Goal: Task Accomplishment & Management: Use online tool/utility

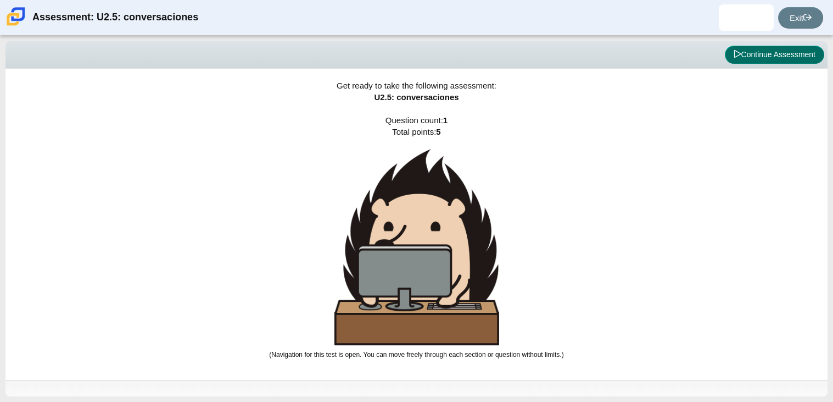
click at [794, 62] on button "Continue Assessment" at bounding box center [774, 55] width 99 height 19
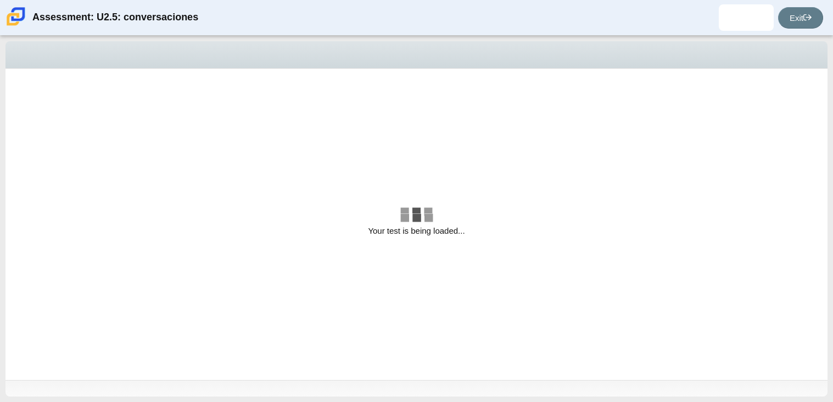
select select "06fad057-86e3-49ec-80e5-8ebec56ce9e7"
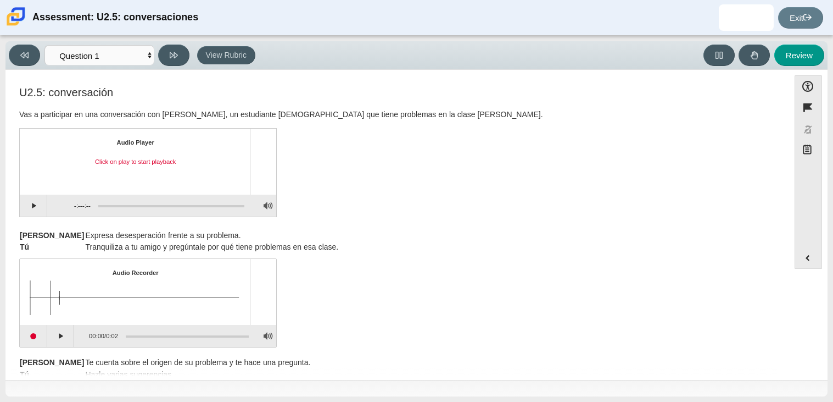
click at [491, 243] on div "[PERSON_NAME] Expresa desesperación frente a su problema. Tú Tranquiliza a tu a…" at bounding box center [397, 242] width 756 height 24
click at [39, 215] on button "Play" at bounding box center [33, 205] width 27 height 22
click at [34, 202] on button "Pause playback" at bounding box center [33, 205] width 27 height 22
click at [60, 335] on button "Play" at bounding box center [60, 336] width 27 height 22
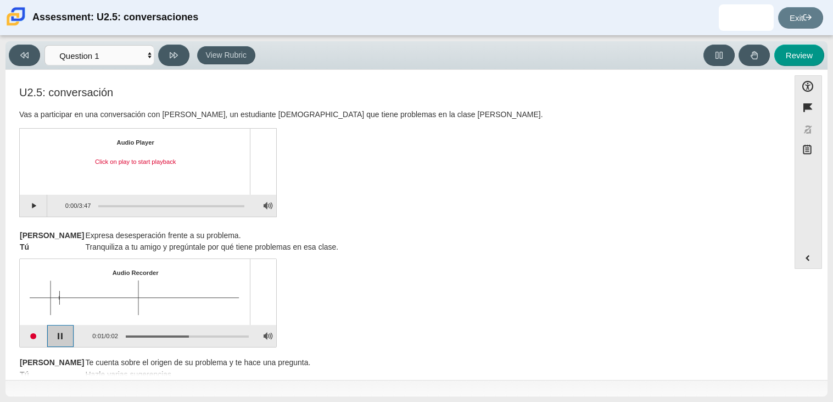
click at [64, 334] on button "Pause playback" at bounding box center [60, 336] width 27 height 22
click at [36, 357] on th "[PERSON_NAME]" at bounding box center [51, 362] width 65 height 12
click at [30, 334] on button "Start recording" at bounding box center [33, 336] width 27 height 22
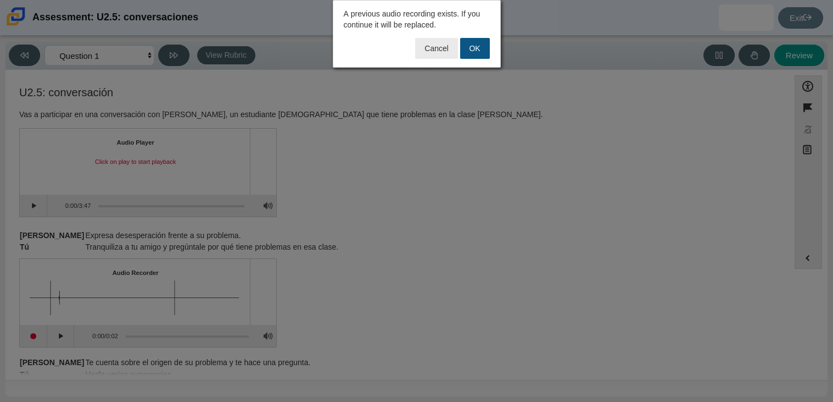
click at [481, 49] on button "OK" at bounding box center [475, 48] width 30 height 21
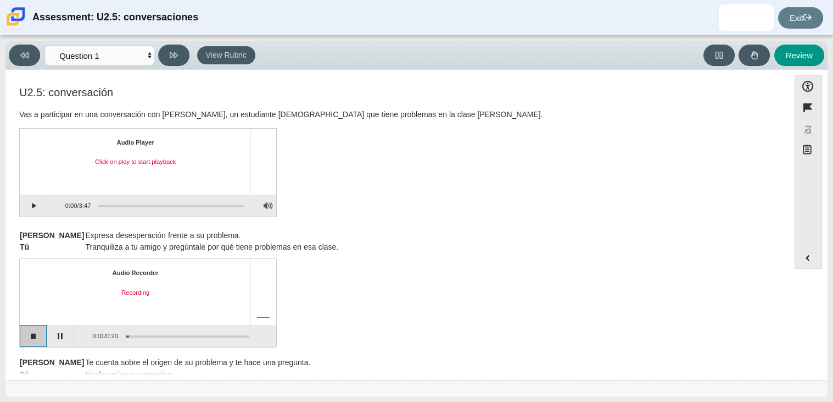
click at [46, 337] on button "Stop recording" at bounding box center [33, 336] width 27 height 22
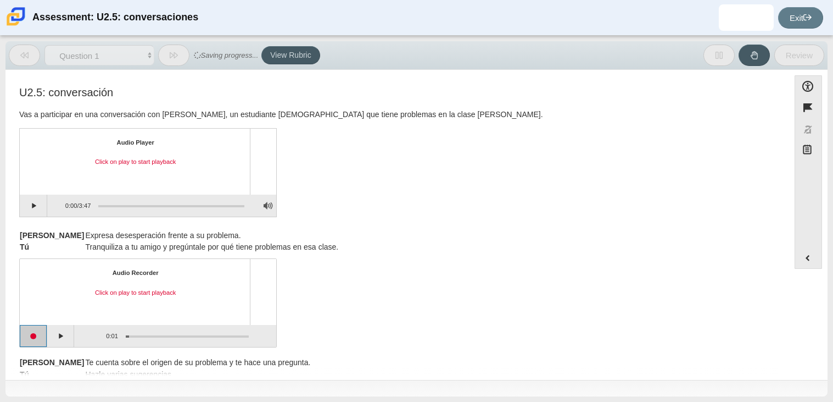
click at [36, 337] on button "Start recording" at bounding box center [33, 336] width 27 height 22
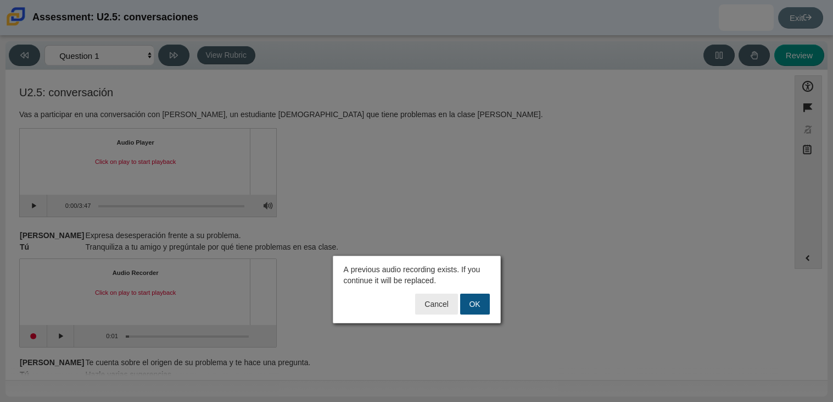
click at [476, 303] on button "OK" at bounding box center [475, 303] width 30 height 21
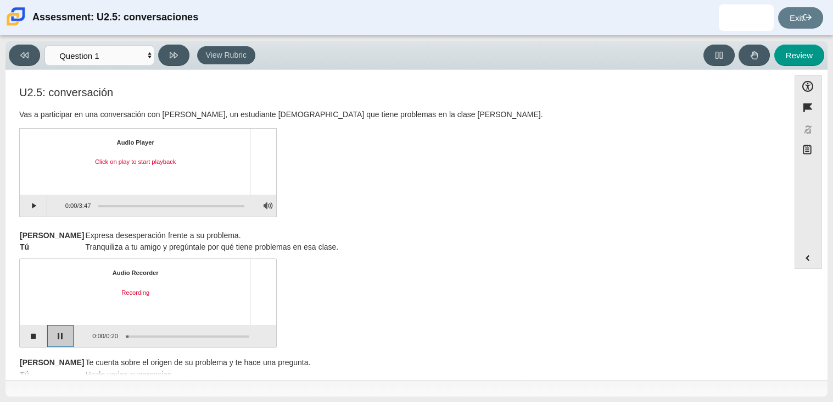
click at [64, 338] on button "Pause" at bounding box center [60, 336] width 27 height 22
click at [42, 338] on button "Stop recording" at bounding box center [33, 336] width 27 height 22
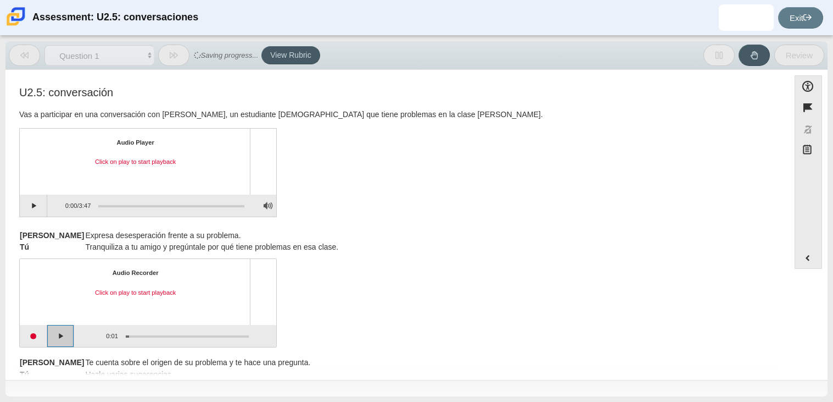
click at [47, 335] on button "Play" at bounding box center [60, 336] width 27 height 22
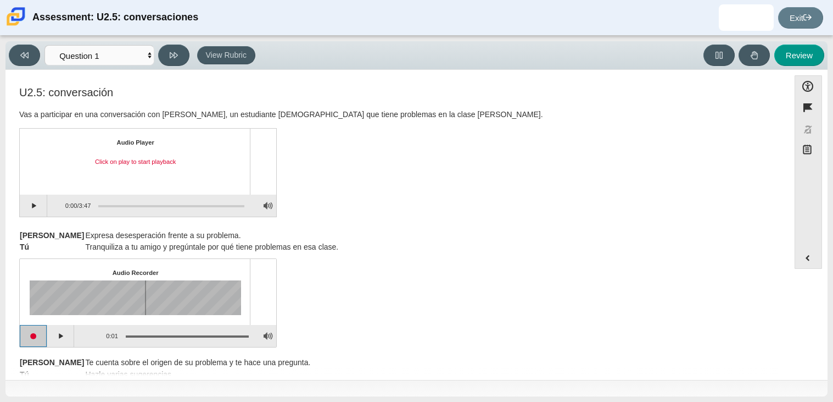
click at [40, 337] on button "Start recording" at bounding box center [33, 336] width 27 height 22
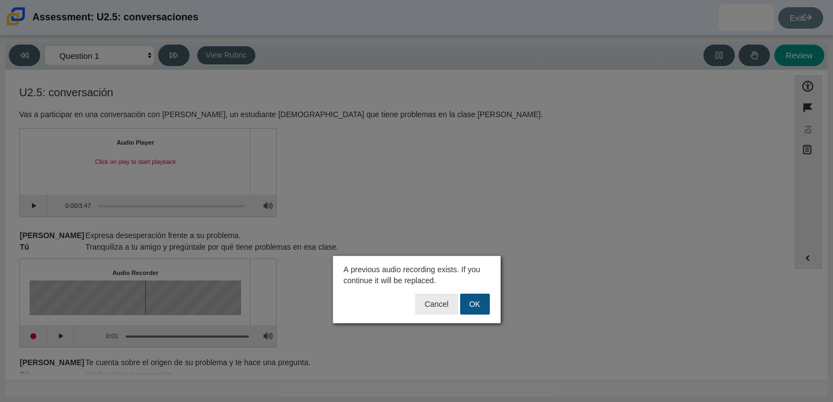
click at [482, 306] on button "OK" at bounding box center [475, 303] width 30 height 21
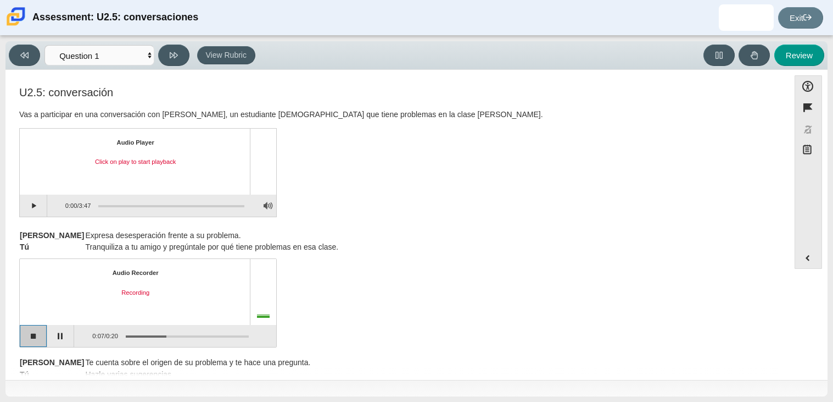
click at [20, 341] on button "Stop recording" at bounding box center [33, 336] width 27 height 22
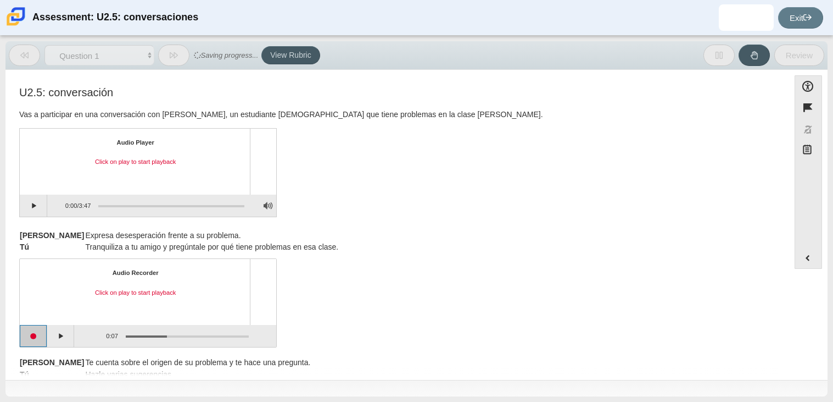
click at [32, 339] on button "Start recording" at bounding box center [33, 336] width 27 height 22
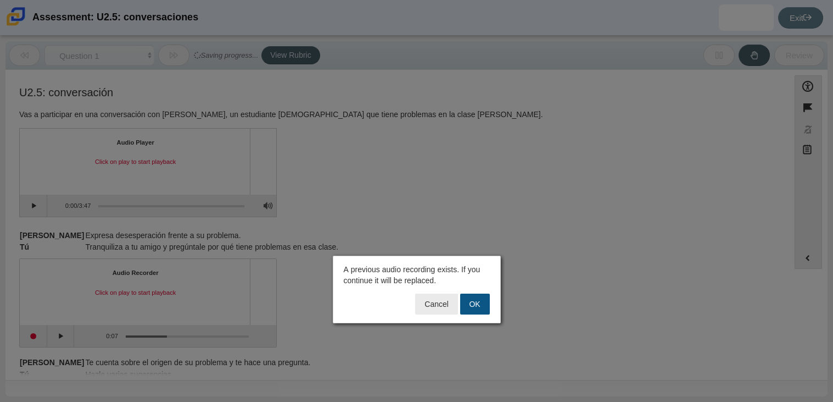
click at [469, 302] on button "OK" at bounding box center [475, 303] width 30 height 21
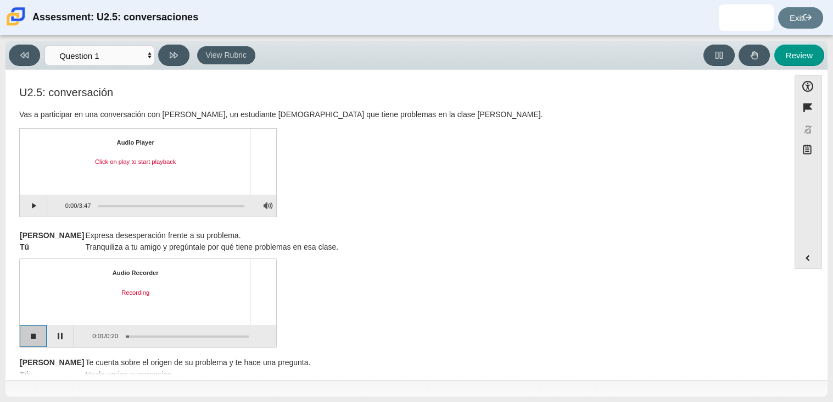
click at [40, 339] on button "Stop recording" at bounding box center [33, 336] width 27 height 22
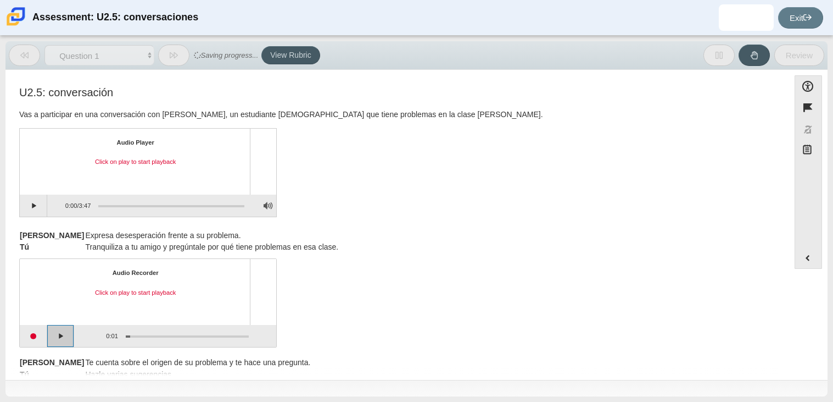
click at [59, 336] on button "Play" at bounding box center [60, 336] width 27 height 22
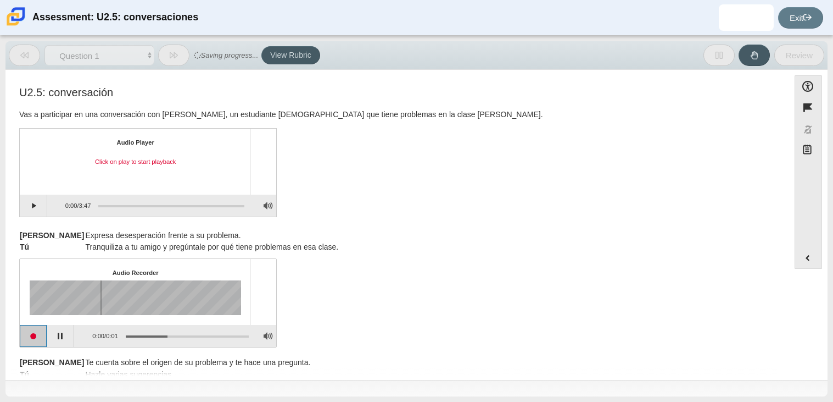
click at [46, 336] on button "Start recording" at bounding box center [33, 336] width 27 height 22
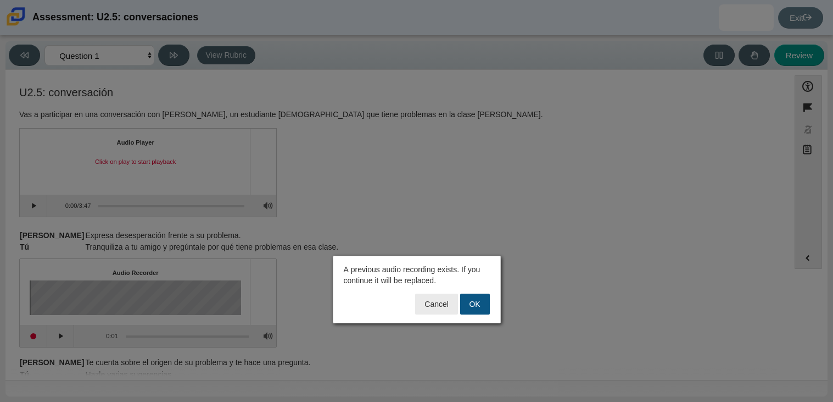
click at [474, 302] on button "OK" at bounding box center [475, 303] width 30 height 21
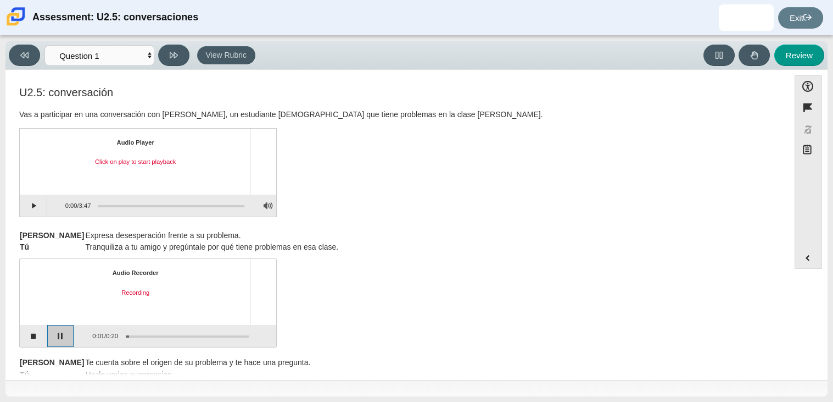
click at [58, 341] on button "Pause" at bounding box center [60, 336] width 27 height 22
click at [37, 333] on button "Stop recording" at bounding box center [33, 336] width 27 height 22
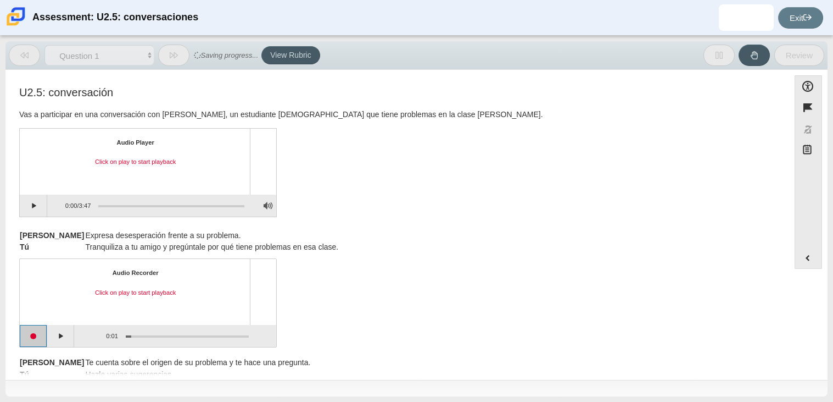
click at [36, 336] on button "Start recording" at bounding box center [33, 336] width 27 height 22
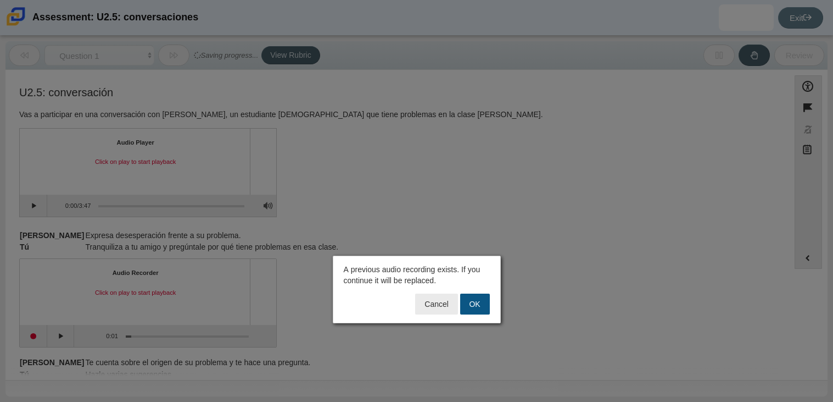
click at [480, 303] on button "OK" at bounding box center [475, 303] width 30 height 21
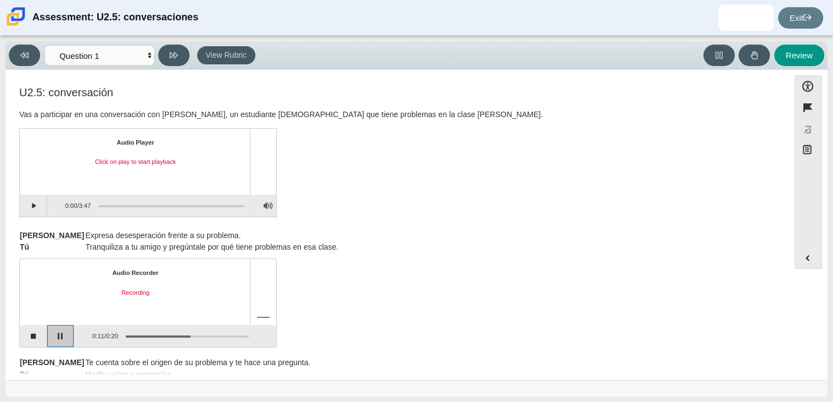
click at [50, 340] on button "Pause" at bounding box center [60, 336] width 27 height 22
click at [298, 317] on div "Audio Recorder Recording paused 0:11 / 0:20" at bounding box center [397, 304] width 756 height 86
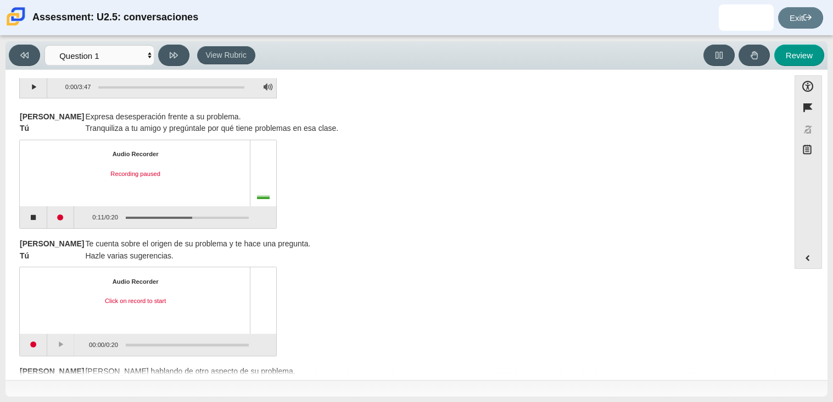
scroll to position [122, 0]
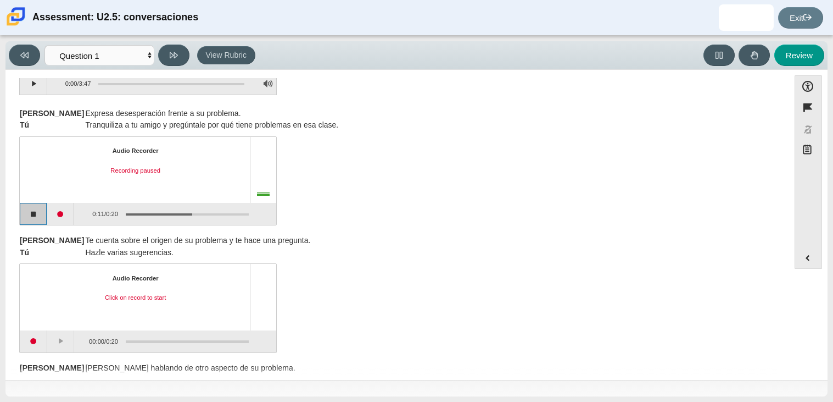
click at [34, 214] on button "Stop recording" at bounding box center [33, 214] width 27 height 22
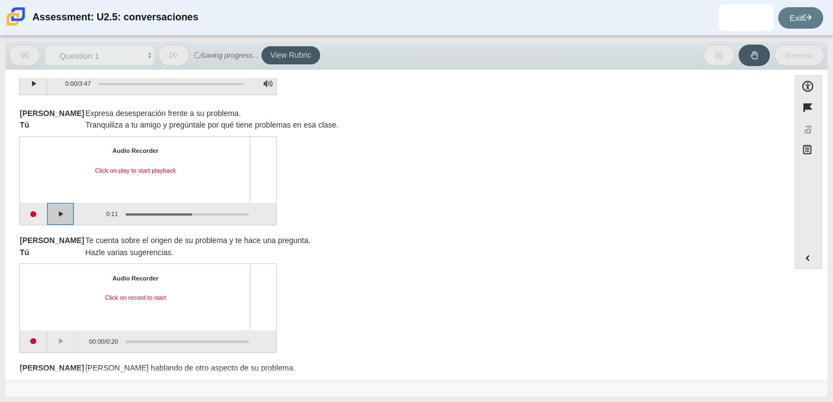
click at [60, 214] on button "Play" at bounding box center [60, 214] width 27 height 22
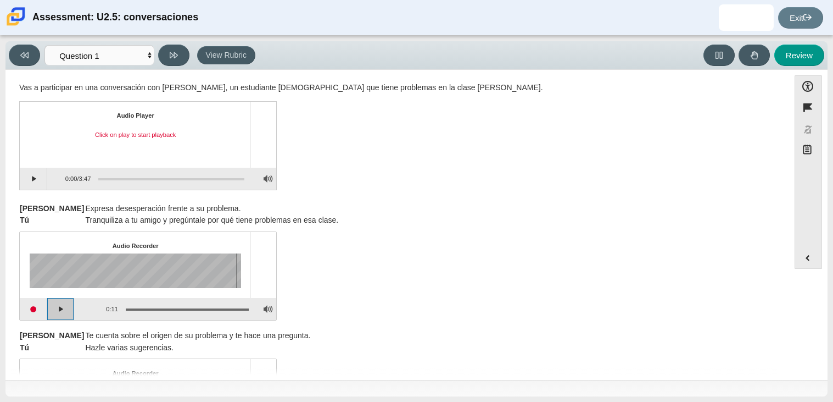
scroll to position [0, 0]
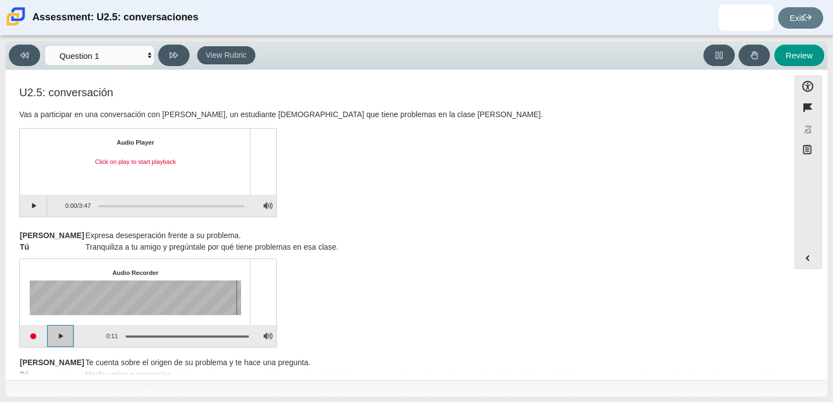
click at [69, 331] on button "Play" at bounding box center [60, 336] width 27 height 22
click at [42, 203] on button "Play" at bounding box center [33, 205] width 27 height 22
click at [116, 205] on div "Assessment items" at bounding box center [171, 206] width 146 height 2
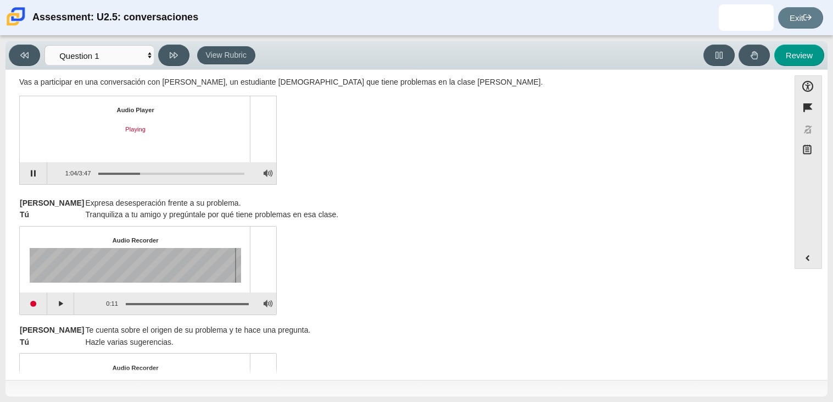
scroll to position [32, 0]
click at [36, 179] on button "Pause playback" at bounding box center [33, 173] width 27 height 22
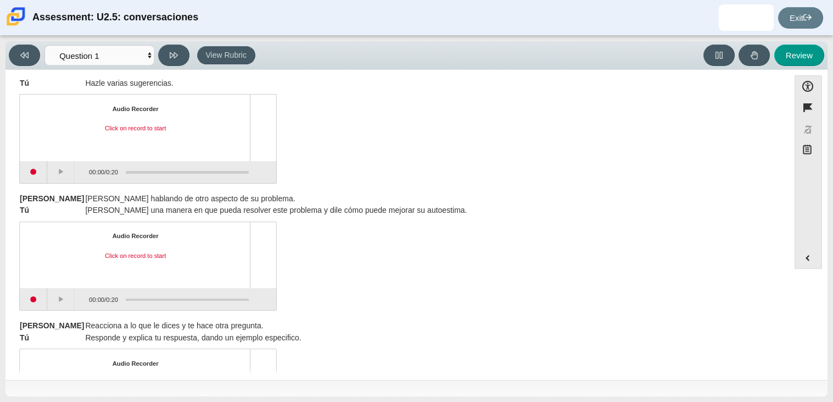
scroll to position [293, 0]
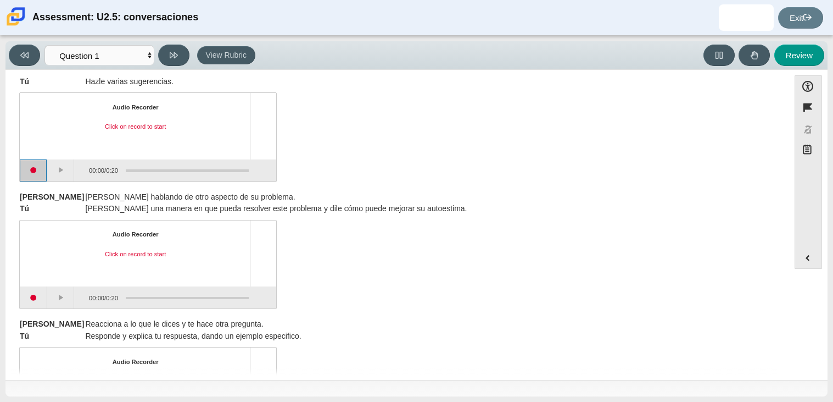
click at [33, 168] on button "Start recording" at bounding box center [33, 170] width 27 height 22
click at [33, 168] on button "Stop recording" at bounding box center [33, 170] width 27 height 22
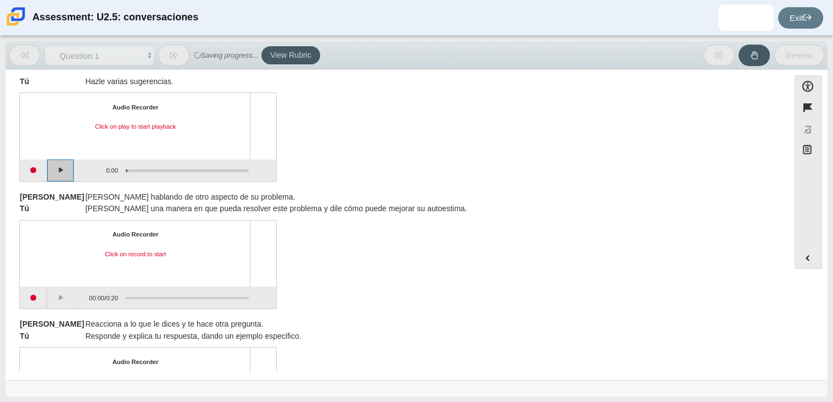
click at [50, 169] on button "Play" at bounding box center [60, 170] width 27 height 22
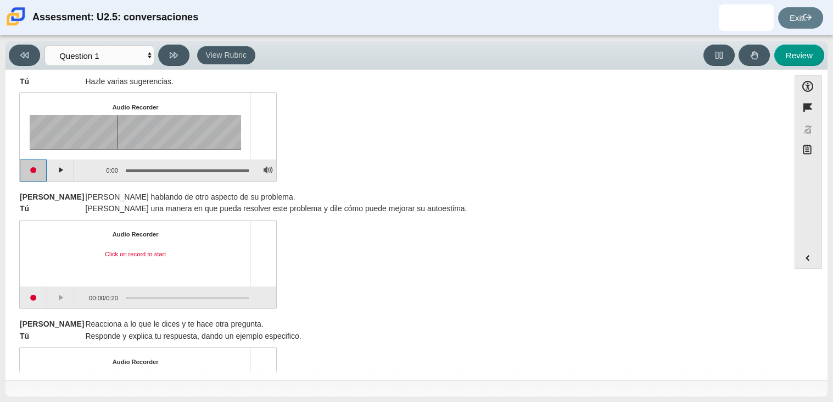
click at [39, 176] on button "Start recording" at bounding box center [33, 170] width 27 height 22
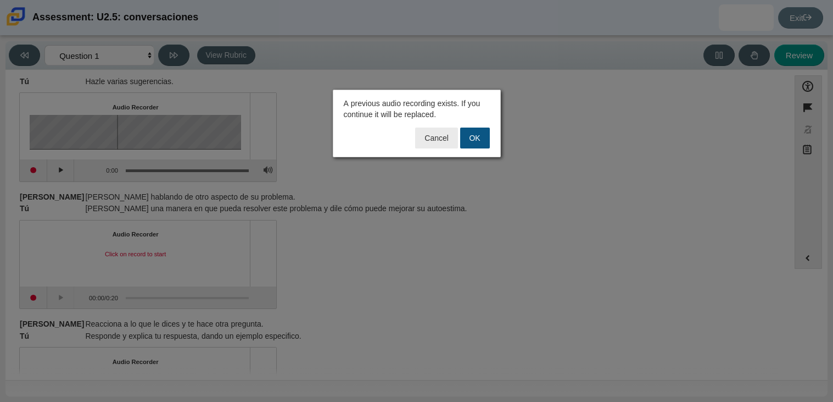
click at [476, 143] on button "OK" at bounding box center [475, 137] width 30 height 21
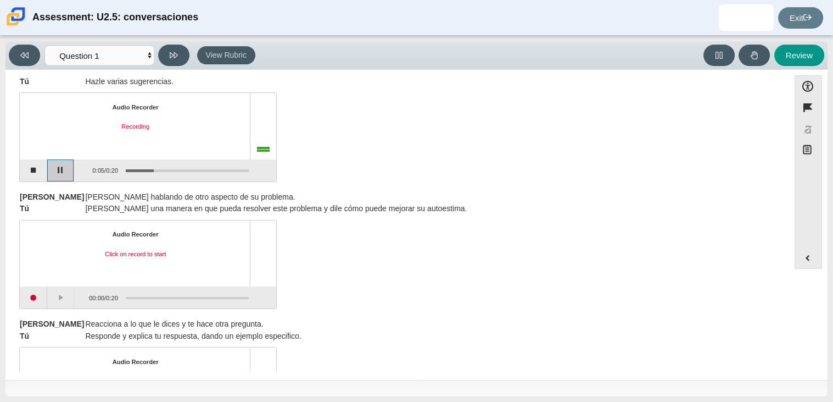
click at [53, 170] on button "Pause" at bounding box center [60, 170] width 27 height 22
click at [42, 171] on button "Stop recording" at bounding box center [33, 170] width 27 height 22
click at [28, 182] on div "U2.5: conversación Vas a participar en una conversación con [PERSON_NAME], un e…" at bounding box center [397, 181] width 773 height 776
click at [31, 179] on button "Start recording" at bounding box center [33, 170] width 27 height 22
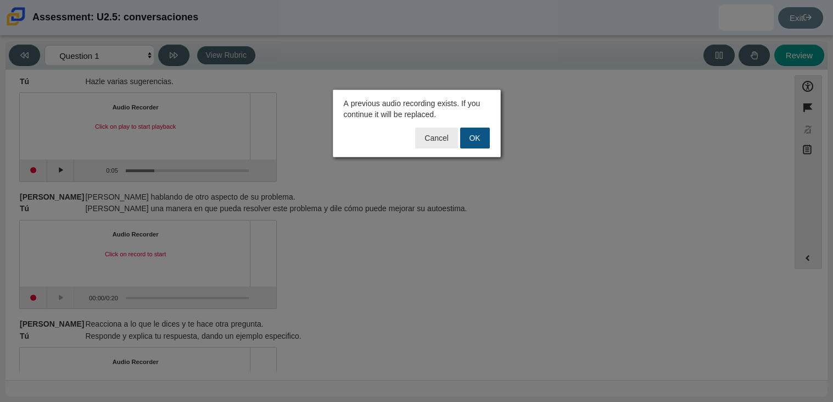
click at [466, 142] on button "OK" at bounding box center [475, 137] width 30 height 21
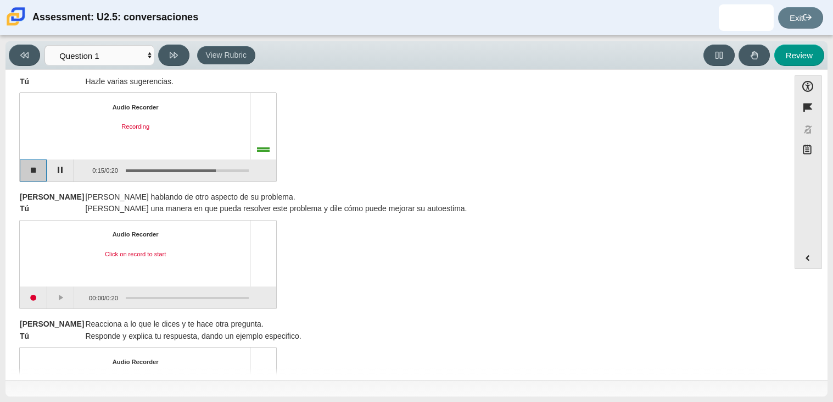
click at [31, 167] on button "Stop recording" at bounding box center [33, 170] width 27 height 22
click at [31, 179] on button "Start recording" at bounding box center [33, 170] width 27 height 22
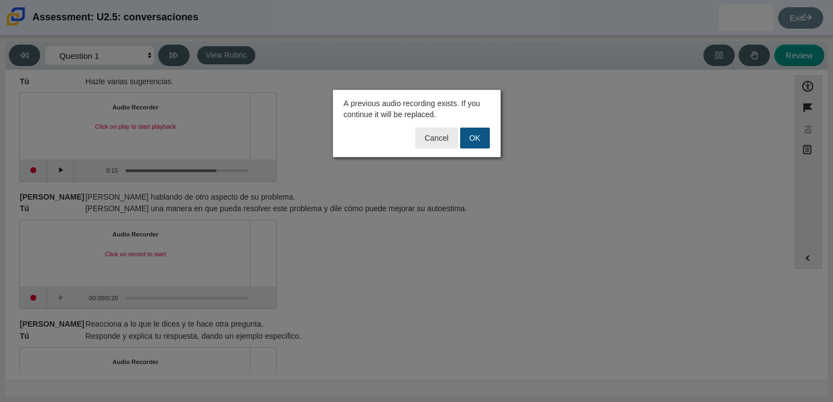
click at [470, 138] on button "OK" at bounding box center [475, 137] width 30 height 21
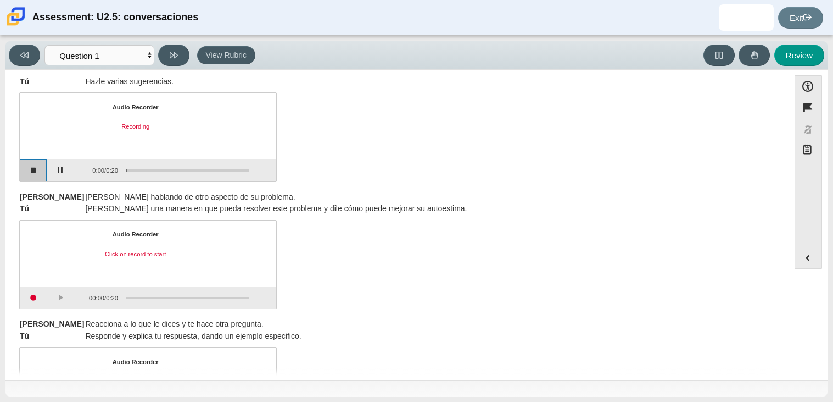
click at [34, 171] on button "Stop recording" at bounding box center [33, 170] width 27 height 22
click at [35, 168] on button "Start recording" at bounding box center [33, 170] width 27 height 22
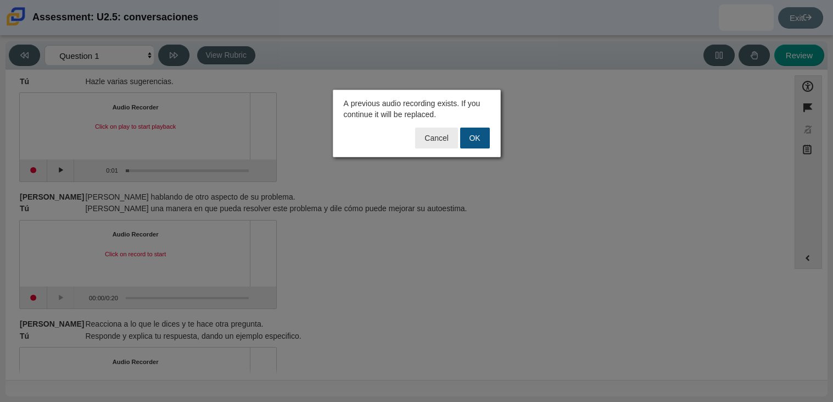
click at [472, 132] on button "OK" at bounding box center [475, 137] width 30 height 21
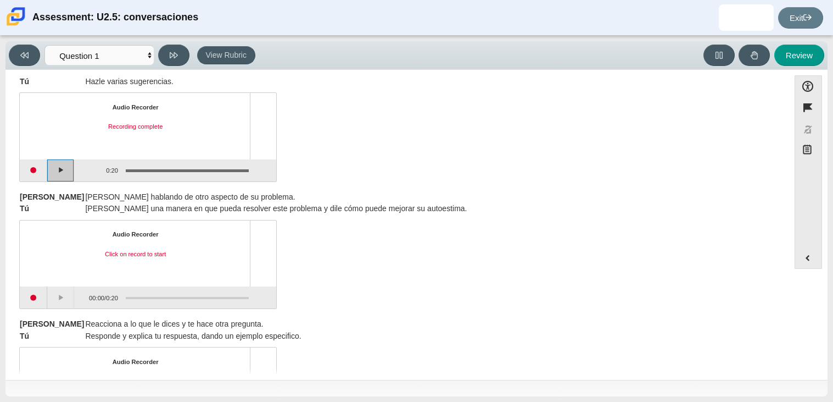
click at [60, 169] on button "Play" at bounding box center [60, 170] width 27 height 22
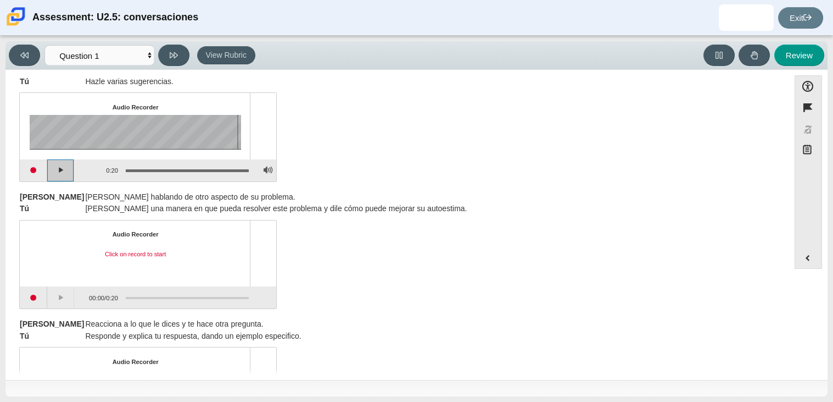
click at [60, 169] on button "Play" at bounding box center [60, 170] width 27 height 22
click at [60, 169] on button "Pause playback" at bounding box center [60, 170] width 27 height 22
click at [60, 170] on button "Continue playback" at bounding box center [60, 170] width 27 height 22
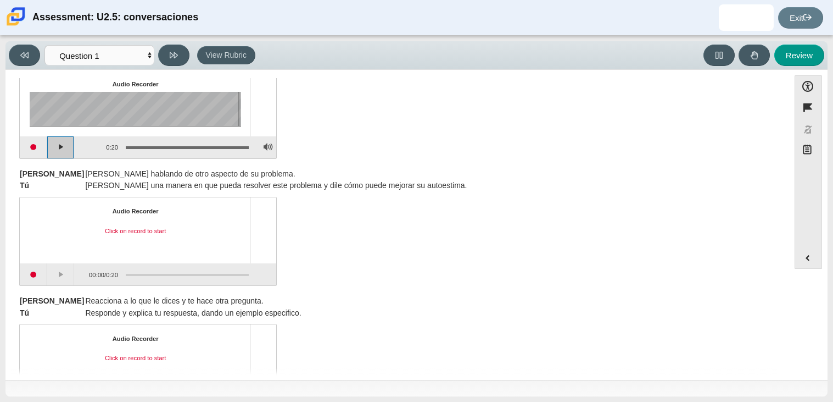
scroll to position [315, 0]
click at [377, 246] on div "Audio Recorder Click on record to start 00:00 / 0:20" at bounding box center [397, 243] width 756 height 86
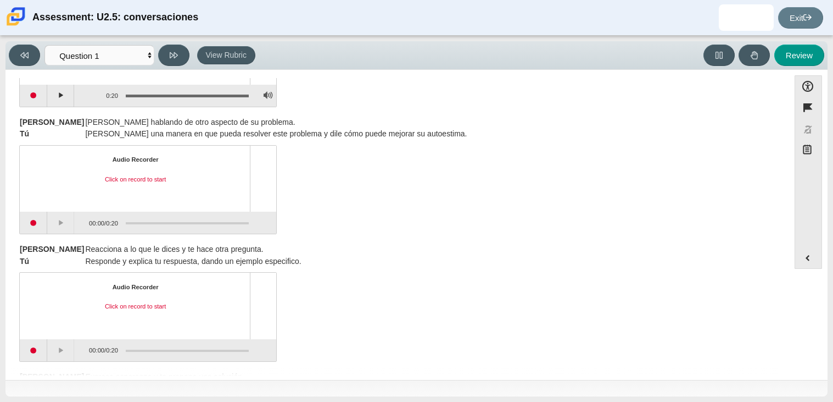
scroll to position [369, 0]
click at [599, 135] on div "[PERSON_NAME] hablando de otro aspecto de su problema. Tú Sugiere una manera en…" at bounding box center [397, 127] width 756 height 24
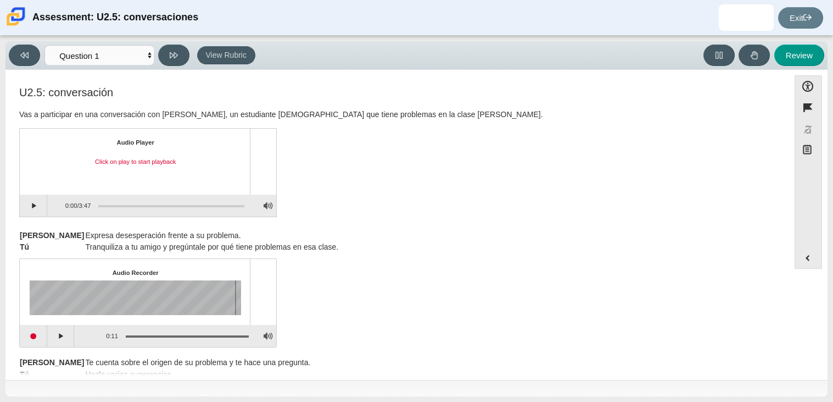
click at [152, 208] on div "Assessment items" at bounding box center [168, 206] width 154 height 20
click at [161, 205] on div "Assessment items" at bounding box center [171, 206] width 146 height 2
click at [34, 214] on button "Play" at bounding box center [33, 205] width 27 height 22
click at [130, 205] on div "Assessment items" at bounding box center [171, 206] width 146 height 2
click at [150, 205] on div "Assessment items" at bounding box center [171, 206] width 146 height 2
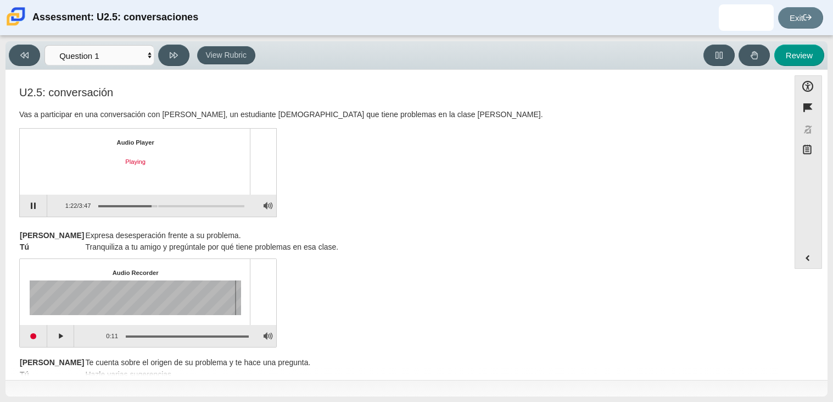
click at [158, 205] on div "Assessment items" at bounding box center [171, 206] width 146 height 2
click at [39, 199] on button "Pause playback" at bounding box center [33, 205] width 27 height 22
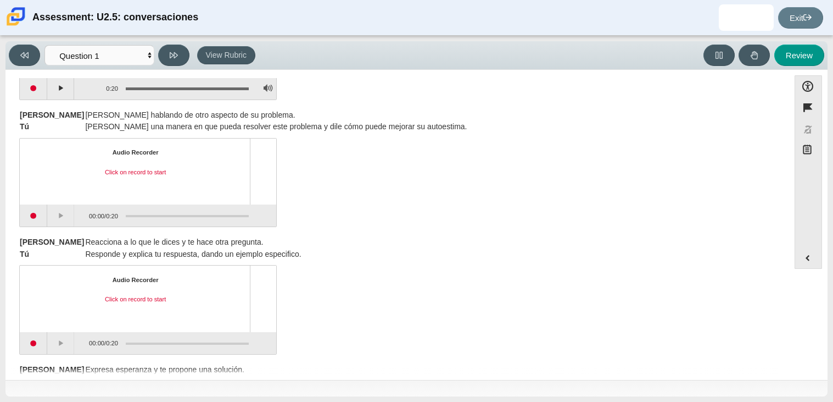
scroll to position [376, 0]
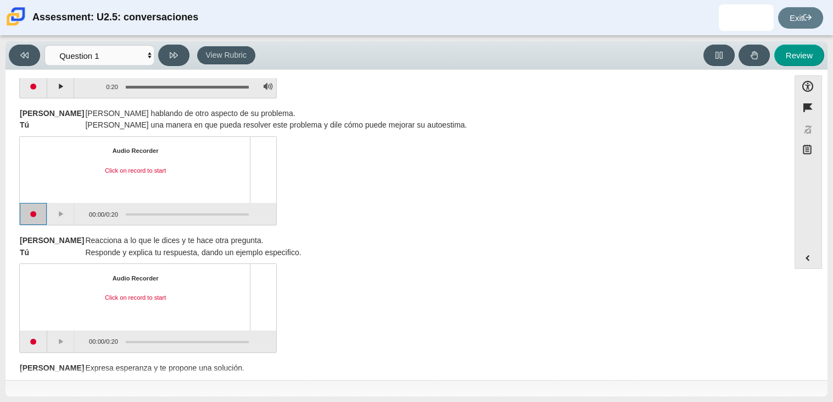
click at [38, 214] on button "Start recording" at bounding box center [33, 214] width 27 height 22
click at [38, 224] on button "Stop recording" at bounding box center [33, 214] width 27 height 22
click at [30, 209] on button "Start recording" at bounding box center [33, 214] width 27 height 22
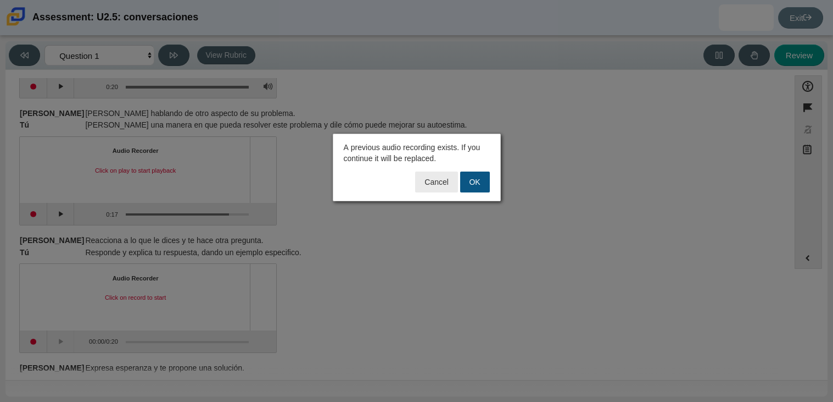
click at [470, 175] on button "OK" at bounding box center [475, 181] width 30 height 21
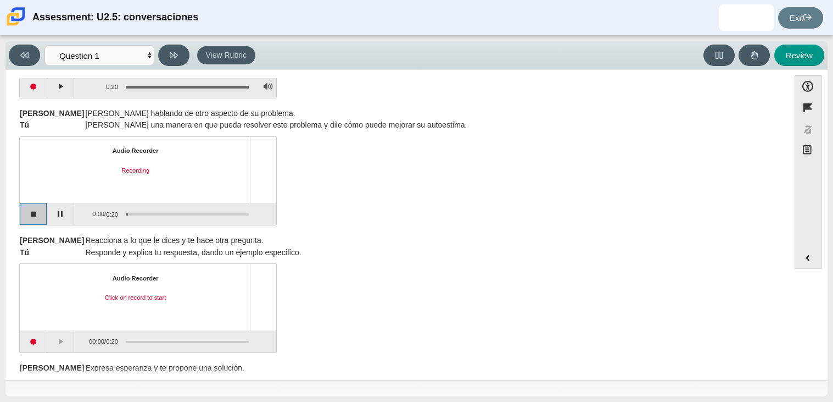
click at [31, 216] on button "Stop recording" at bounding box center [33, 214] width 27 height 22
click at [380, 255] on div "[PERSON_NAME] a lo que le dices y te hace otra pregunta. Tú Responde y explica …" at bounding box center [397, 247] width 756 height 24
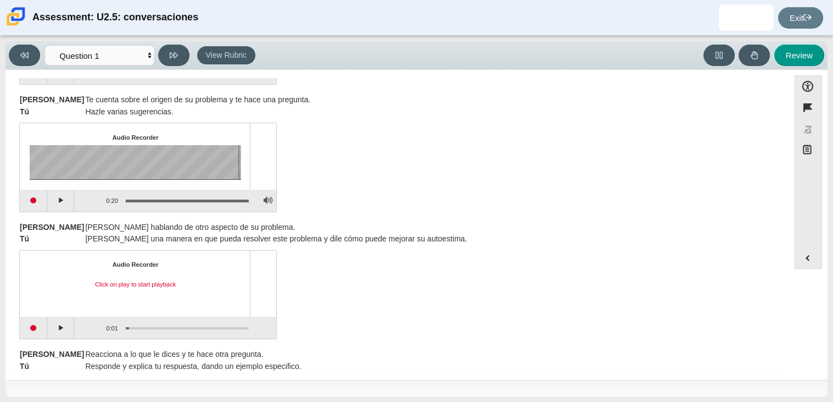
scroll to position [265, 0]
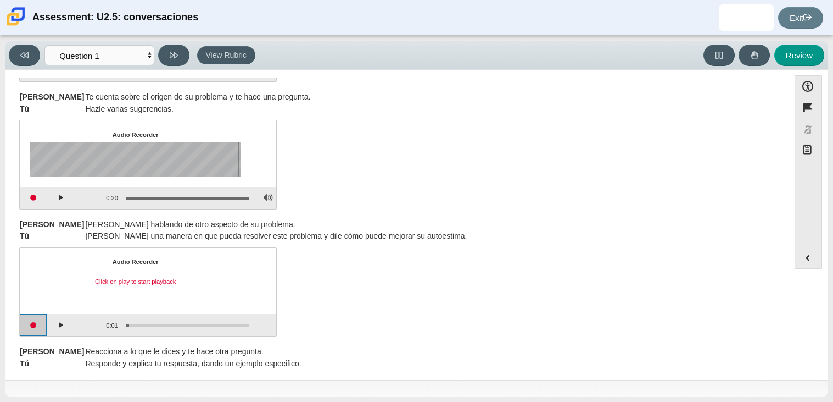
click at [26, 327] on button "Start recording" at bounding box center [33, 325] width 27 height 22
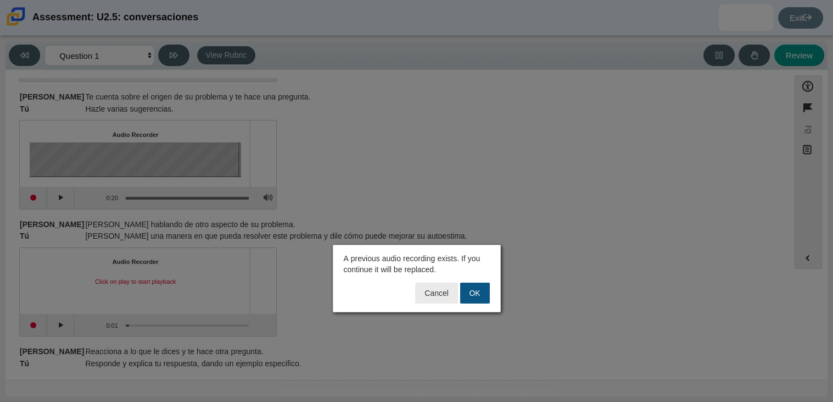
click at [481, 296] on button "OK" at bounding box center [475, 292] width 30 height 21
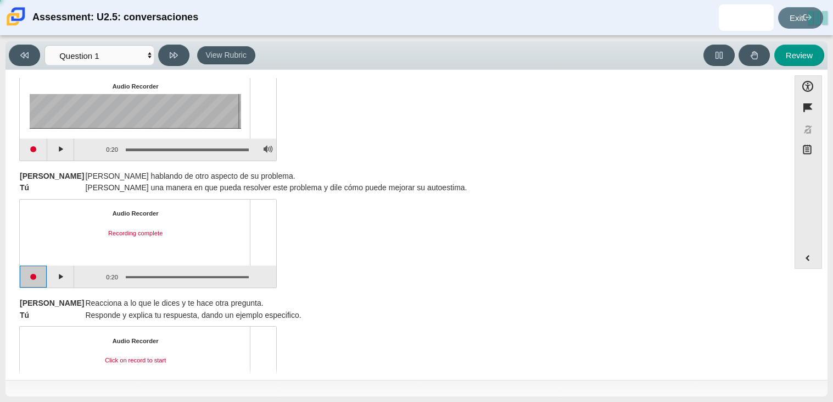
scroll to position [313, 0]
click at [53, 279] on button "Play" at bounding box center [60, 277] width 27 height 22
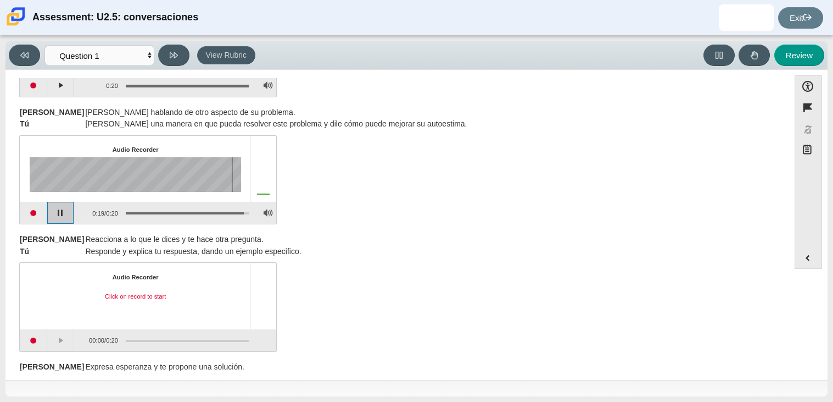
scroll to position [378, 0]
click at [356, 283] on div "Audio Recorder Click on record to start 00:00 / 0:20" at bounding box center [397, 307] width 756 height 86
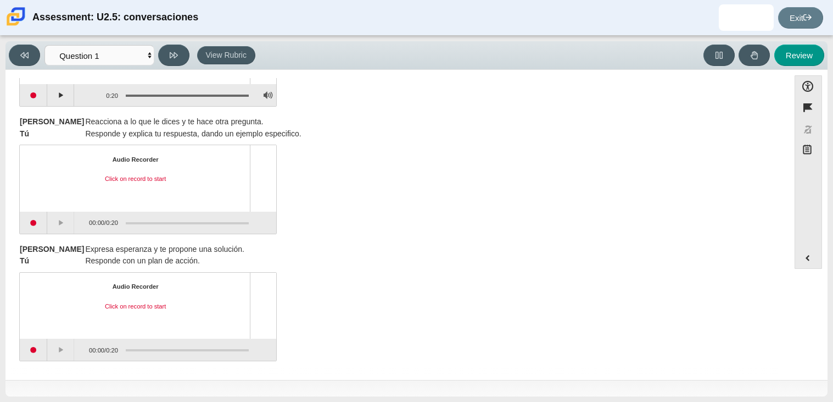
scroll to position [0, 0]
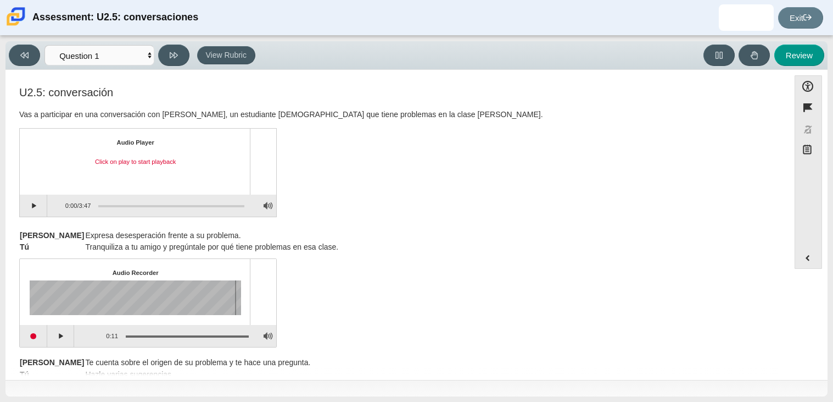
click at [187, 205] on div "Assessment items" at bounding box center [171, 206] width 146 height 2
click at [28, 205] on button "Play" at bounding box center [33, 205] width 27 height 22
drag, startPoint x: 112, startPoint y: 209, endPoint x: 159, endPoint y: 210, distance: 47.2
click at [159, 210] on div "Assessment items" at bounding box center [168, 206] width 154 height 20
click at [179, 196] on div "Assessment items" at bounding box center [168, 206] width 154 height 20
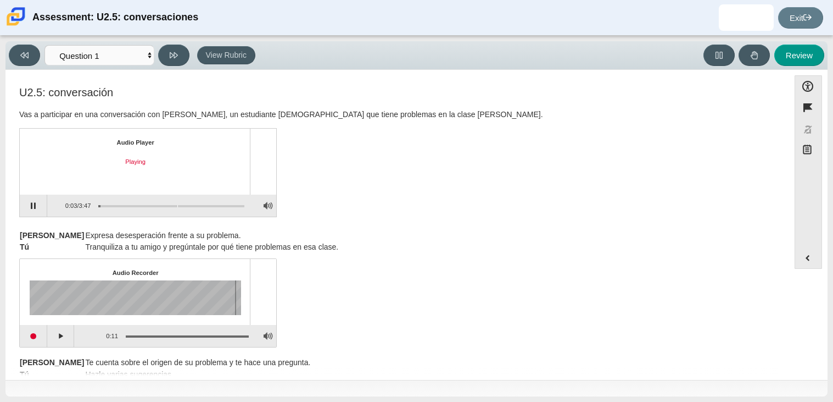
click at [177, 205] on div "Assessment items" at bounding box center [171, 206] width 146 height 2
click at [183, 205] on div "Assessment items" at bounding box center [171, 206] width 146 height 2
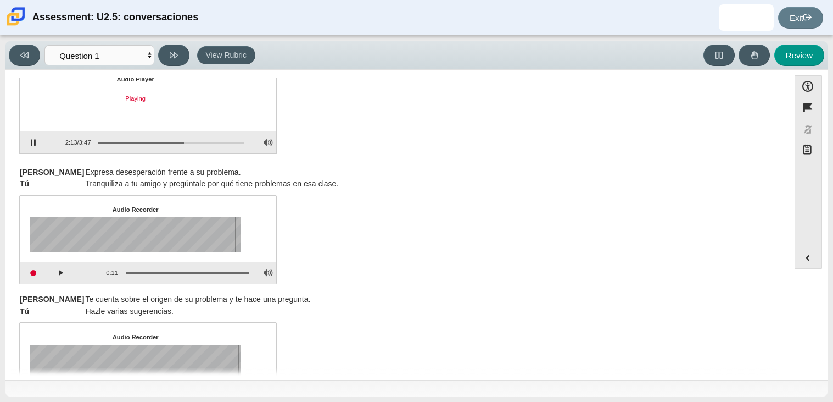
click at [187, 142] on div "Assessment items" at bounding box center [171, 143] width 146 height 2
click at [190, 142] on div "Assessment items" at bounding box center [171, 143] width 146 height 2
click at [193, 142] on div "Assessment items" at bounding box center [171, 143] width 146 height 2
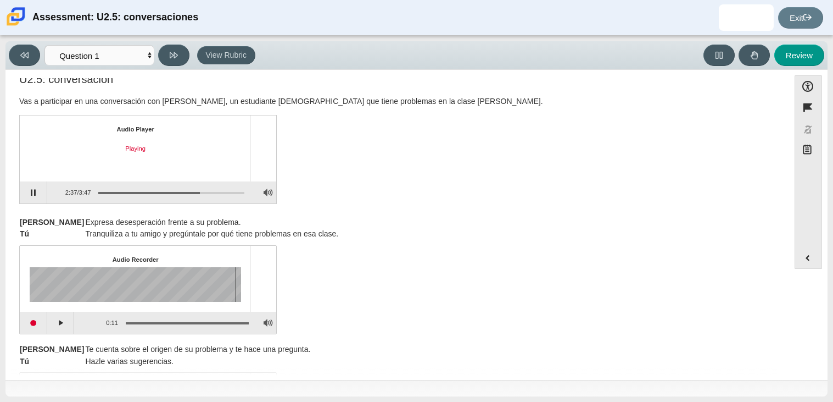
scroll to position [0, 0]
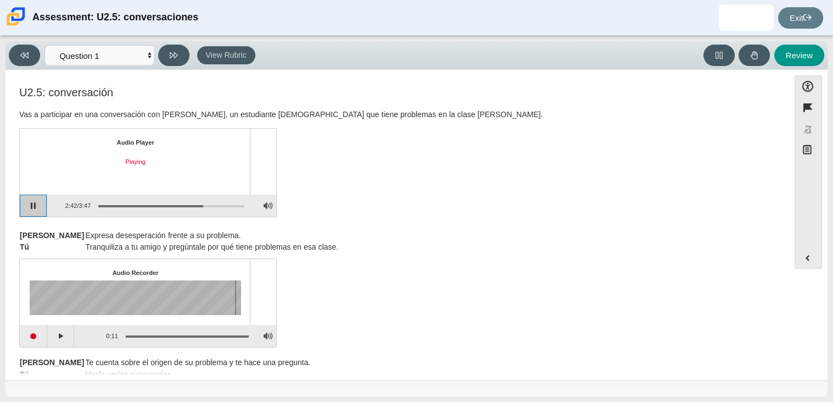
click at [29, 203] on button "Pause playback" at bounding box center [33, 205] width 27 height 22
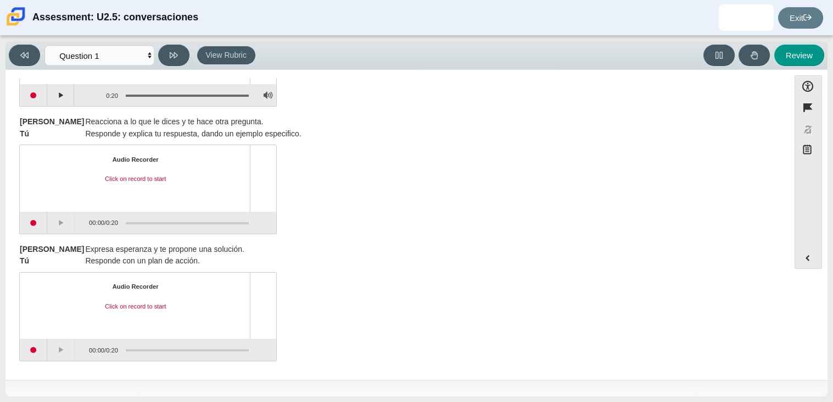
scroll to position [494, 0]
drag, startPoint x: 32, startPoint y: 216, endPoint x: 335, endPoint y: 156, distance: 308.5
click at [335, 156] on div "Audio Recorder Click on record to start 00:00 / 0:20" at bounding box center [397, 191] width 756 height 86
click at [37, 221] on button "Start recording" at bounding box center [33, 223] width 27 height 22
click at [57, 225] on button "Play" at bounding box center [60, 223] width 27 height 22
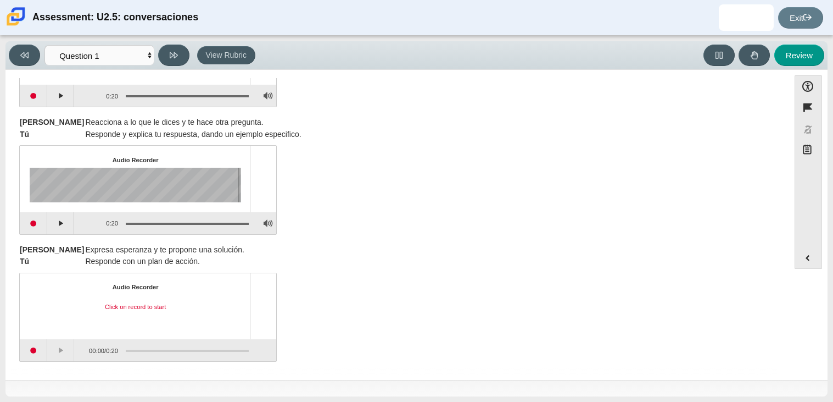
click at [358, 250] on div "[PERSON_NAME] Expresa esperanza y te propone una solución. Tú Responde con un p…" at bounding box center [397, 256] width 756 height 24
